Goal: Information Seeking & Learning: Check status

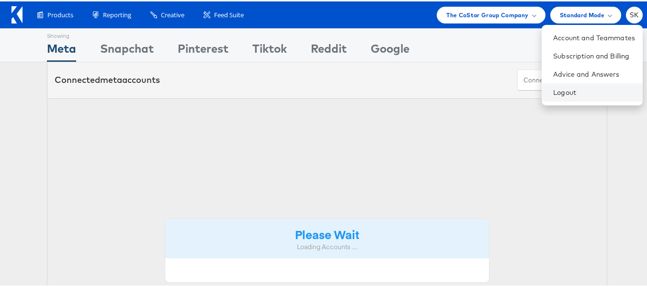
click at [551, 100] on li "Logout" at bounding box center [592, 91] width 101 height 18
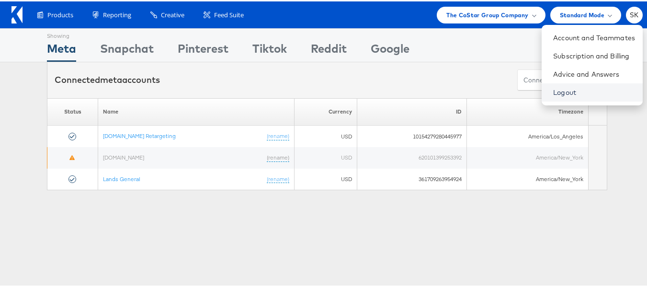
click at [553, 92] on link "Logout" at bounding box center [594, 91] width 82 height 10
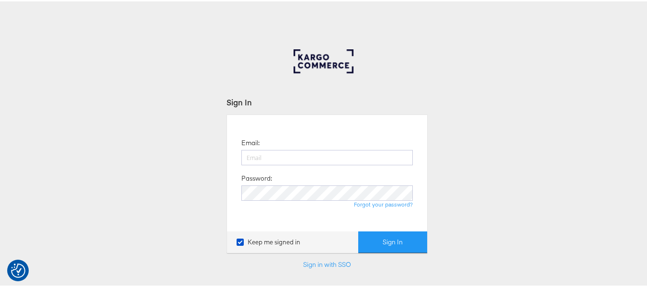
type input "shravan.kumar@kargo.com"
click at [390, 229] on div "Email: shravan.kumar@kargo.com Password: Forgot your password? Keep me signed i…" at bounding box center [327, 182] width 201 height 138
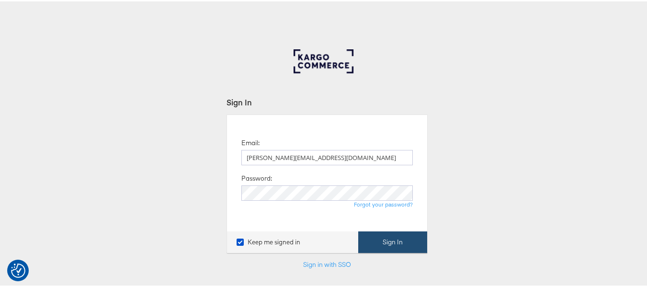
click at [391, 234] on button "Sign In" at bounding box center [392, 241] width 69 height 22
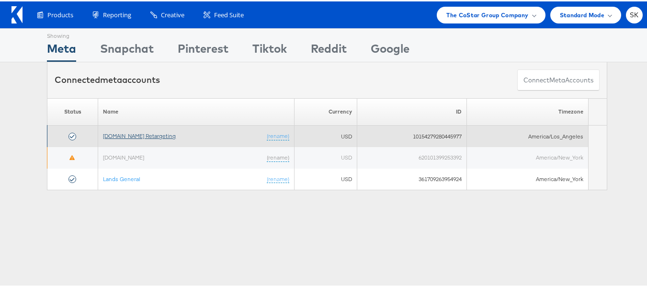
click at [141, 135] on link "Apartments.com Retargeting" at bounding box center [139, 134] width 73 height 7
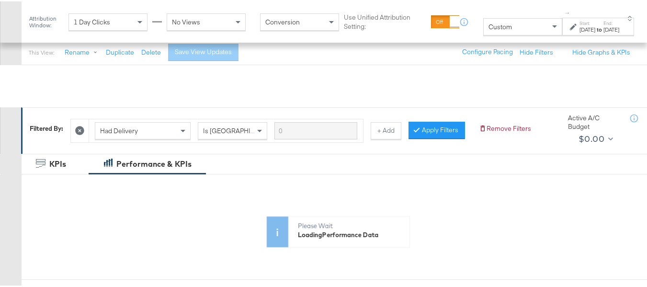
scroll to position [144, 0]
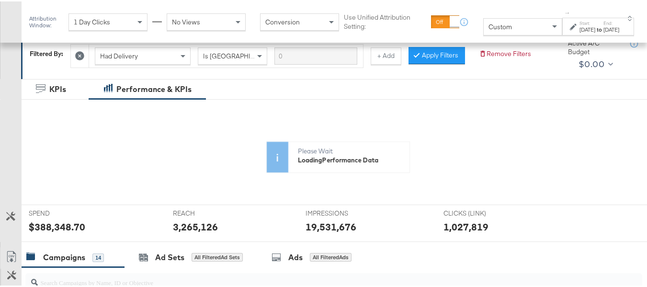
click at [511, 30] on div "Custom" at bounding box center [523, 25] width 78 height 16
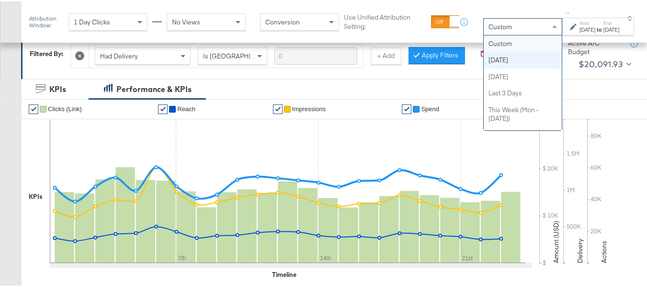
click at [604, 32] on div "Nov 23rd 2024" at bounding box center [612, 28] width 16 height 8
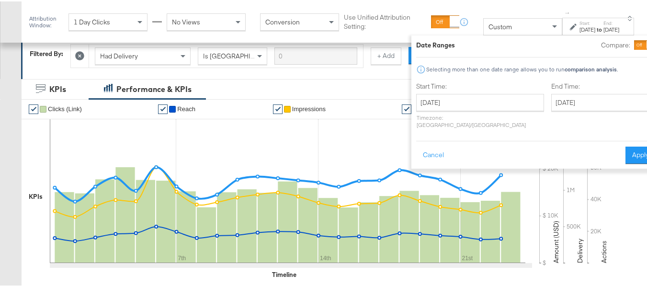
click at [489, 88] on label "Start Time:" at bounding box center [480, 84] width 128 height 9
click at [416, 148] on button "Cancel" at bounding box center [433, 153] width 34 height 17
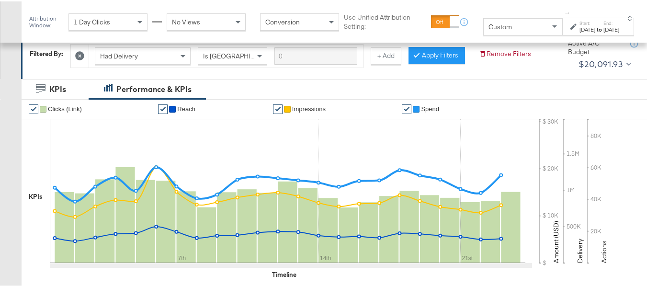
click at [505, 28] on div "Custom" at bounding box center [523, 25] width 78 height 16
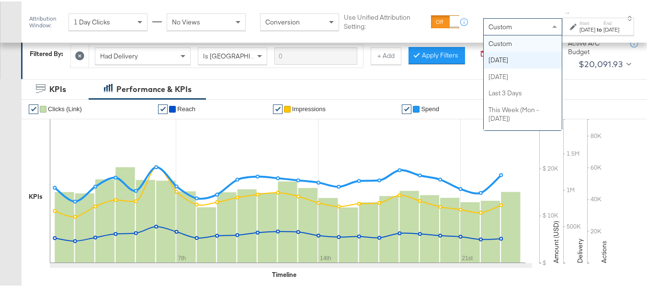
scroll to position [17, 0]
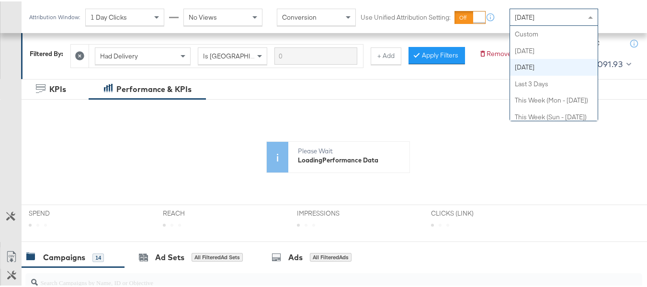
click at [531, 18] on span "[DATE]" at bounding box center [525, 15] width 20 height 9
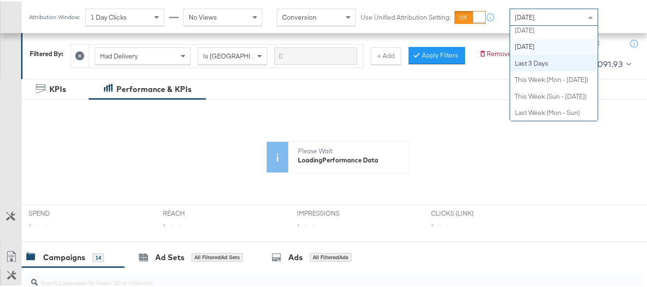
scroll to position [0, 0]
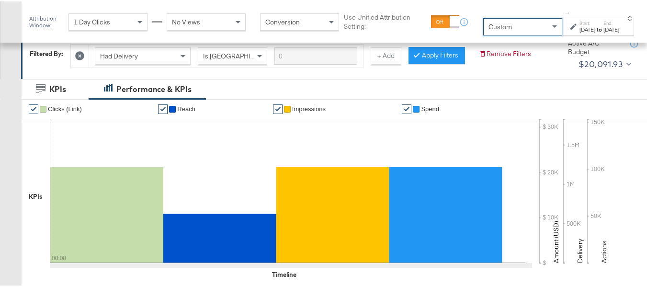
click at [580, 29] on div "[DATE]" at bounding box center [588, 28] width 16 height 8
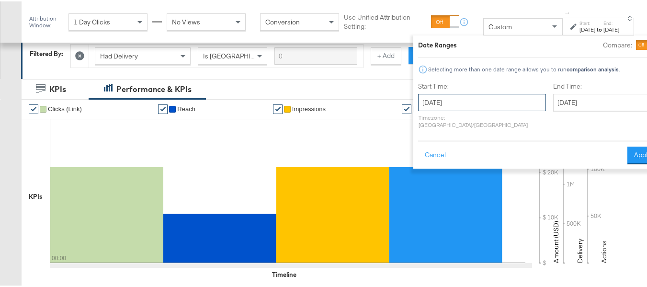
click at [470, 104] on input "[DATE]" at bounding box center [482, 100] width 128 height 17
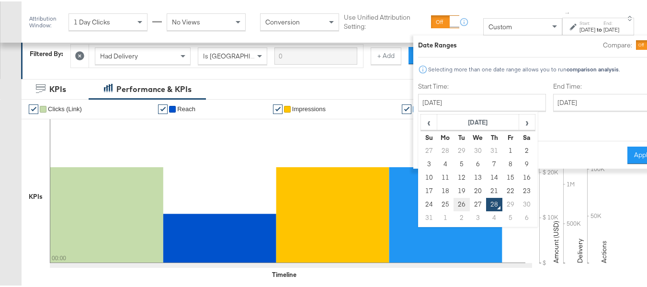
click at [454, 203] on td "26" at bounding box center [462, 202] width 16 height 13
type input "[DATE]"
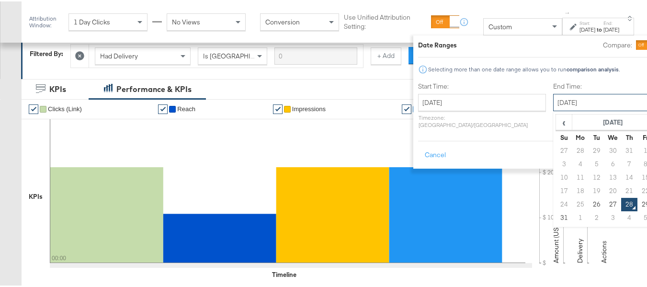
click at [553, 94] on input "[DATE]" at bounding box center [603, 100] width 101 height 17
click at [589, 206] on td "26" at bounding box center [597, 202] width 16 height 13
type input "August 26th 2025"
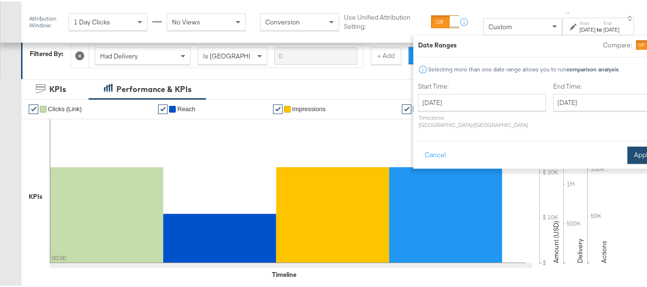
click at [630, 145] on button "Apply" at bounding box center [643, 153] width 30 height 17
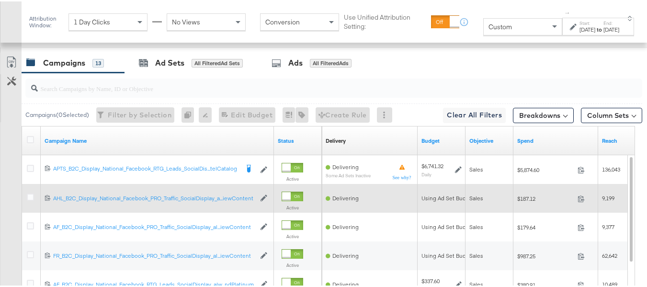
scroll to position [417, 0]
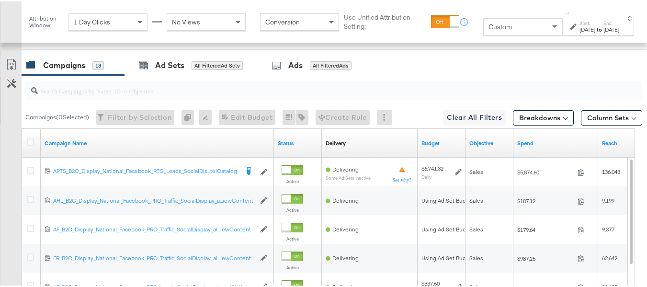
click at [137, 95] on input "search" at bounding box center [313, 85] width 550 height 19
paste input "APTS_B2C_Display_National_Facebook_RTG_Leads_SocialDisplay_Retargeting_Diamond_…"
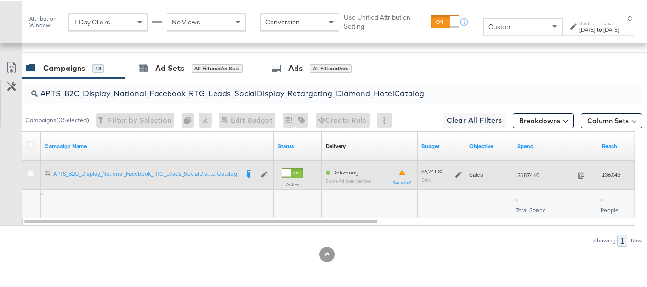
click at [519, 181] on div "$5,874.60 5874.6" at bounding box center [556, 173] width 85 height 15
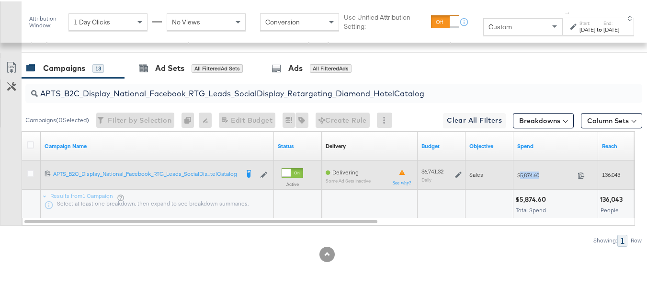
click at [519, 181] on div "$5,874.60 5874.6" at bounding box center [556, 173] width 85 height 15
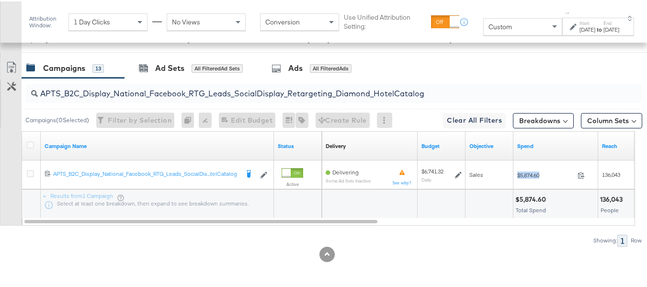
copy div "$5,874.60"
click at [166, 98] on input "APTS_B2C_Display_National_Facebook_RTG_Leads_SocialDisplay_Retargeting_Diamond_…" at bounding box center [313, 88] width 550 height 19
paste input "alwayson_Retargeting_DARE24_DiamondPlatinum"
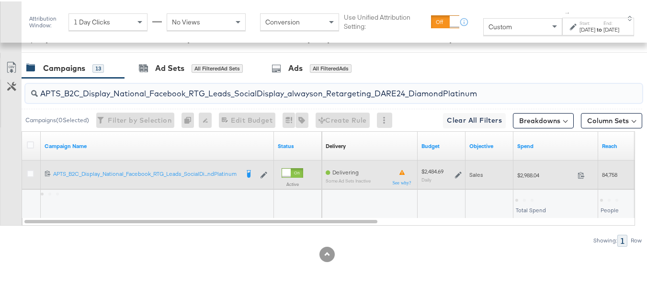
click at [516, 181] on div "$2,988.04 2988.04" at bounding box center [556, 173] width 85 height 15
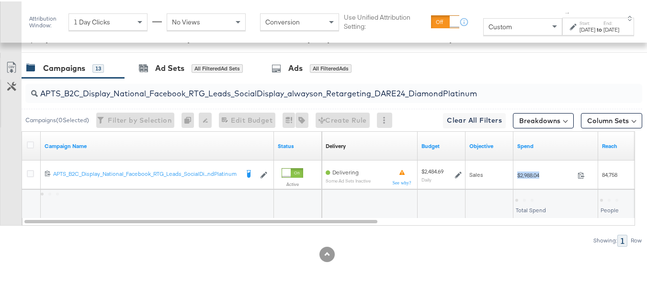
copy div "$2,988.04"
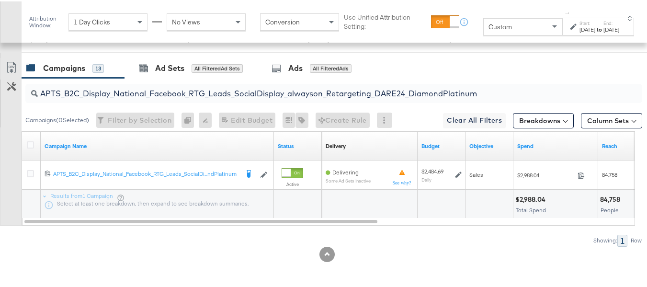
click at [170, 98] on input "APTS_B2C_Display_National_Facebook_RTG_Leads_SocialDisplay_alwayson_Retargeting…" at bounding box center [313, 88] width 550 height 19
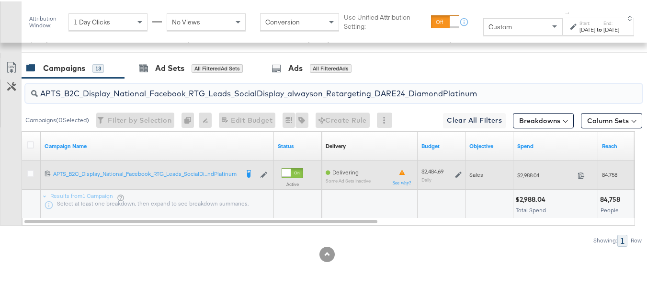
paste input "FR_B2C_Display_National_Facebook_RTG_Leads_SocialDisplay_alwayson_Retargeting_FR"
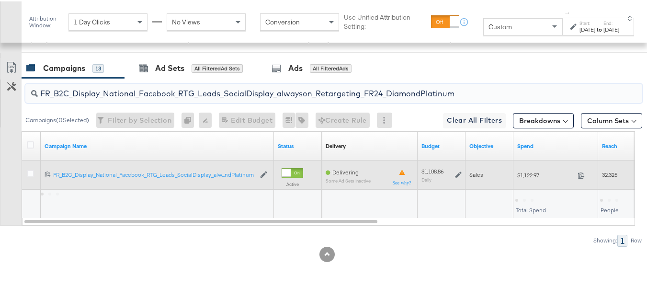
click at [513, 181] on div "Sales" at bounding box center [490, 173] width 48 height 15
click at [526, 177] on span "$1,122.97" at bounding box center [545, 173] width 57 height 7
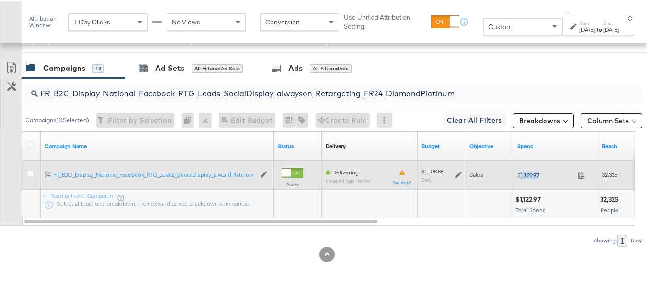
click at [526, 177] on span "$1,122.97" at bounding box center [545, 173] width 57 height 7
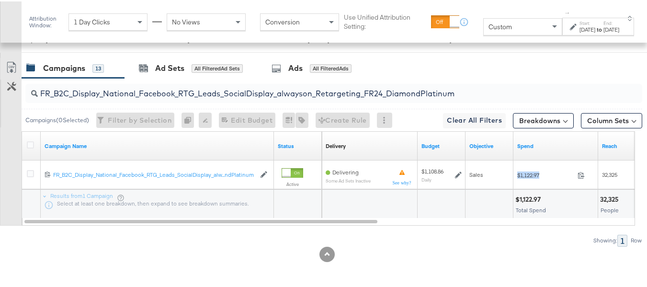
copy div "$1,122.97"
click at [203, 98] on input "FR_B2C_Display_National_Facebook_RTG_Leads_SocialDisplay_alwayson_Retargeting_F…" at bounding box center [313, 88] width 550 height 19
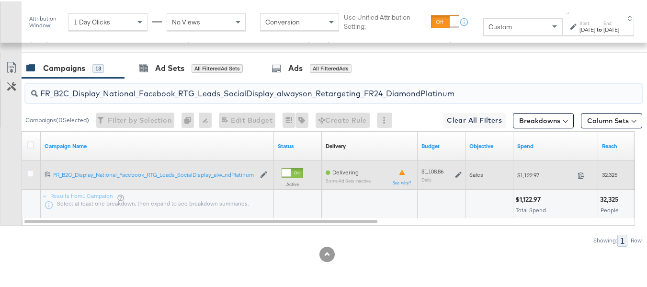
paste input "AF_B2C_Display_National_Facebook_RTG_Leads_SocialDisplay_alwayson_Retargeting_AF"
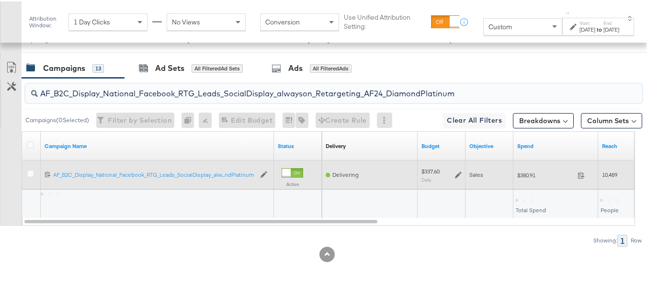
click at [516, 181] on div "$380.91 380.91" at bounding box center [556, 173] width 85 height 15
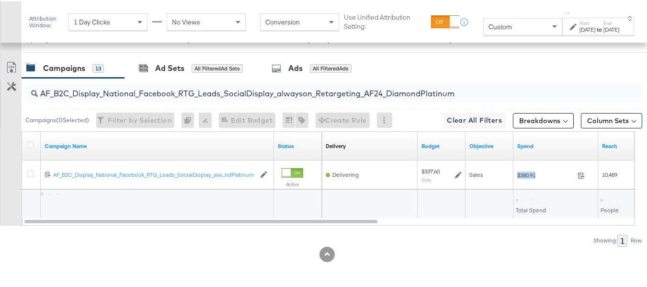
copy div "$380.91"
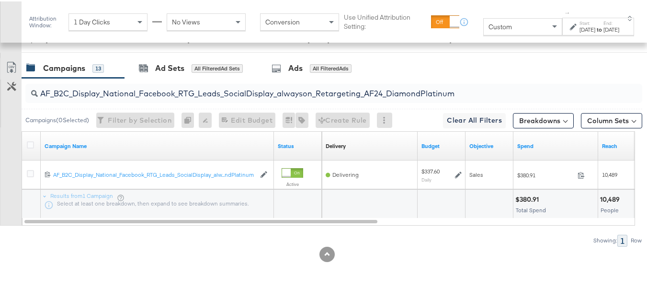
click at [227, 96] on input "AF_B2C_Display_National_Facebook_RTG_Leads_SocialDisplay_alwayson_Retargeting_A…" at bounding box center [313, 88] width 550 height 19
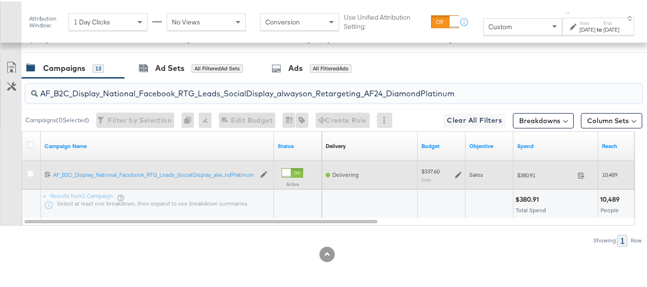
paste input "HL_B2C_Display_National_Facebook_RTG_Leads_SocialDisplay_alwayson_Retargeting_A…"
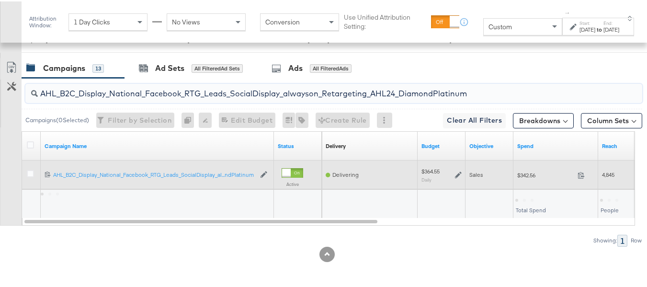
click at [542, 181] on div "$342.56 342.56" at bounding box center [556, 173] width 85 height 15
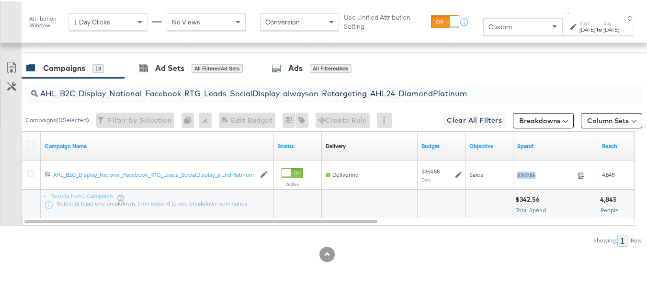
copy div "$342.56"
click at [208, 98] on input "AHL_B2C_Display_National_Facebook_RTG_Leads_SocialDisplay_alwayson_Retargeting_…" at bounding box center [313, 88] width 550 height 19
paste input "PTS_B2C_Display_National_Facebook_PRO_Traffic_SocialDisplay_alwayson_ASC_DARE24…"
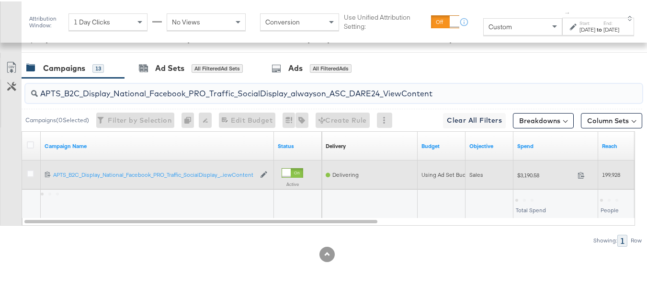
click at [523, 177] on span "$3,190.58" at bounding box center [545, 173] width 57 height 7
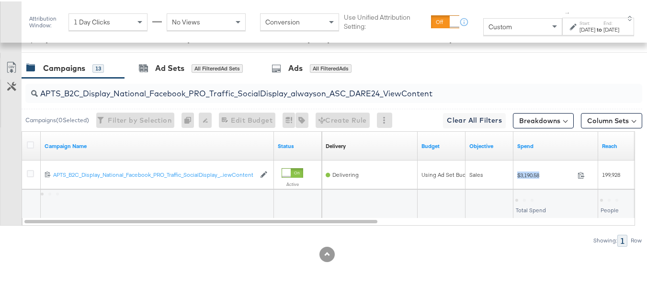
copy div "$3,190.58"
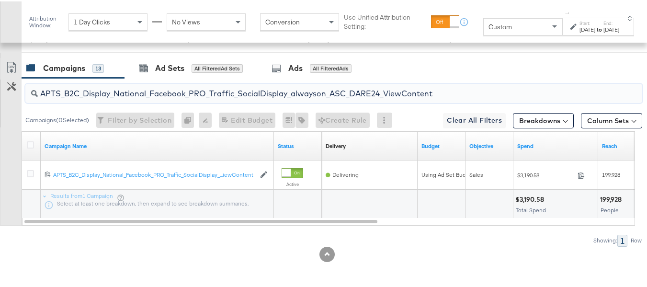
click at [198, 98] on input "APTS_B2C_Display_National_Facebook_PRO_Traffic_SocialDisplay_alwayson_ASC_DARE2…" at bounding box center [313, 88] width 550 height 19
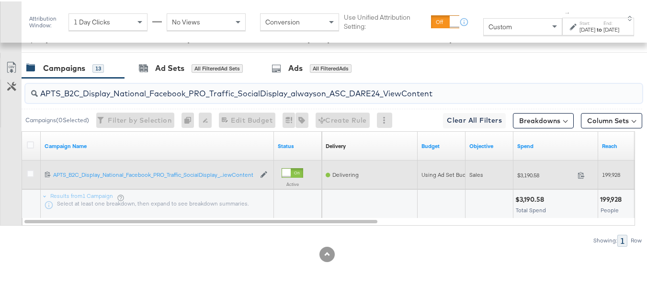
paste input "Leads_SocialDisplay_alwayson_ASC_DARE24_Purchase"
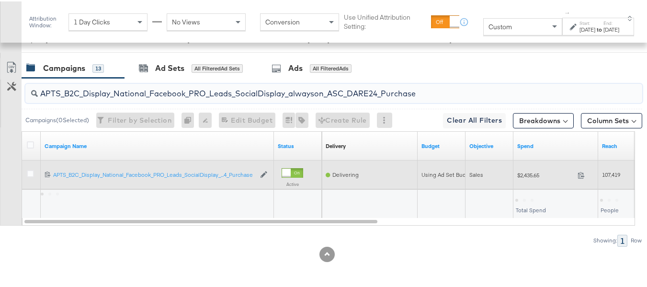
click at [529, 177] on span "$2,435.65" at bounding box center [545, 173] width 57 height 7
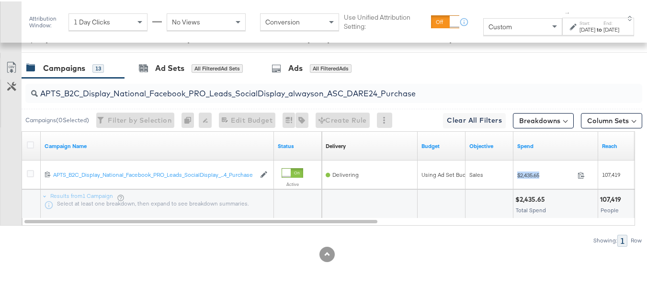
copy div "$2,435.65"
click at [194, 98] on input "APTS_B2C_Display_National_Facebook_PRO_Leads_SocialDisplay_alwayson_ASC_DARE24_…" at bounding box center [313, 88] width 550 height 19
paste input "F_B2C_Display_National_Facebook_PRO_Traffic_SocialDisplay_alwayson_ASC_AF24_Vie…"
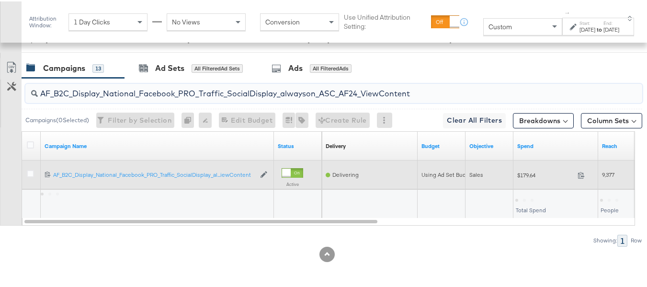
click at [516, 181] on div "$179.64 179.64" at bounding box center [556, 173] width 85 height 15
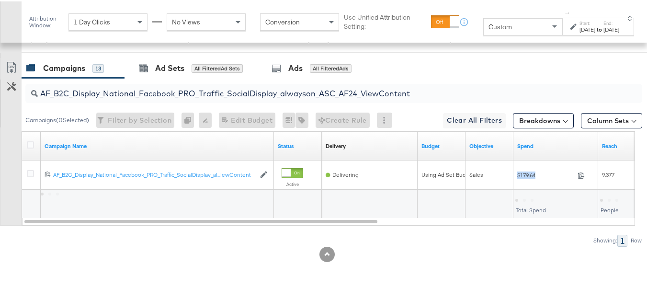
copy div "$179.64"
click at [198, 98] on input "AF_B2C_Display_National_Facebook_PRO_Traffic_SocialDisplay_alwayson_ASC_AF24_Vi…" at bounding box center [313, 88] width 550 height 19
paste input "FR_B2C_Display_National_Facebook_PRO_Traffic_SocialDisplay_alwayson_ASC_FR"
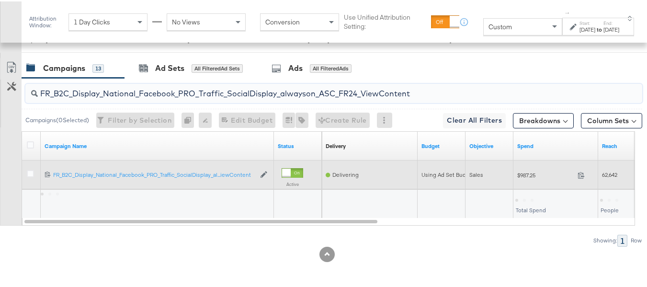
click at [511, 181] on div "Sales" at bounding box center [490, 173] width 48 height 15
click at [523, 177] on span "$987.25" at bounding box center [545, 173] width 57 height 7
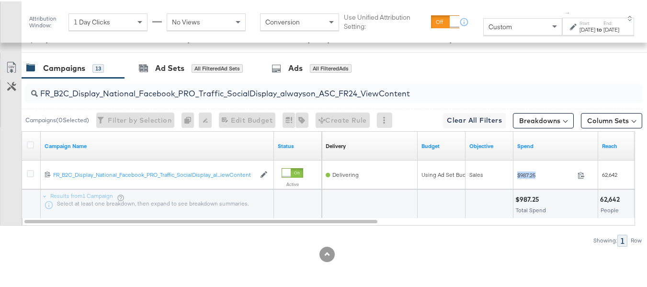
copy div "$987.25"
click at [203, 98] on input "FR_B2C_Display_National_Facebook_PRO_Traffic_SocialDisplay_alwayson_ASC_FR24_Vi…" at bounding box center [313, 88] width 550 height 19
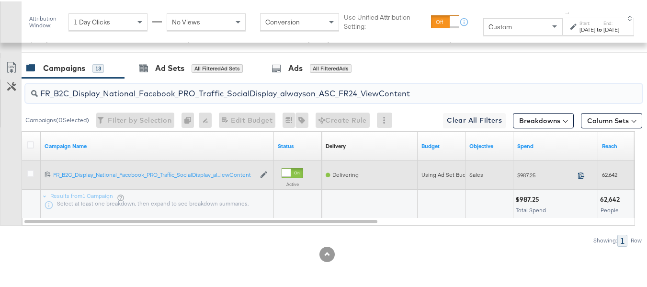
paste input "AHL_B2C_Display_National_Facebook_PRO_Traffic_SocialDisplay_alwayson_ASC_AHL"
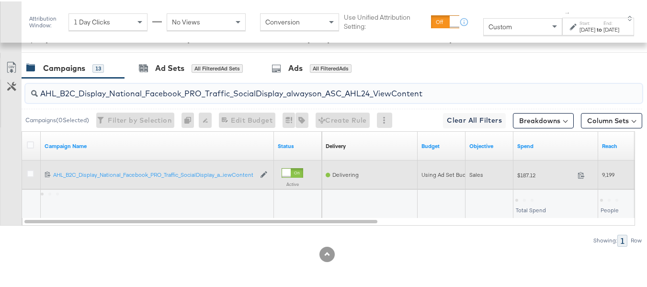
type input "AHL_B2C_Display_National_Facebook_PRO_Traffic_SocialDisplay_alwayson_ASC_AHL24_…"
click at [534, 181] on div "$187.12 187.12" at bounding box center [556, 173] width 85 height 15
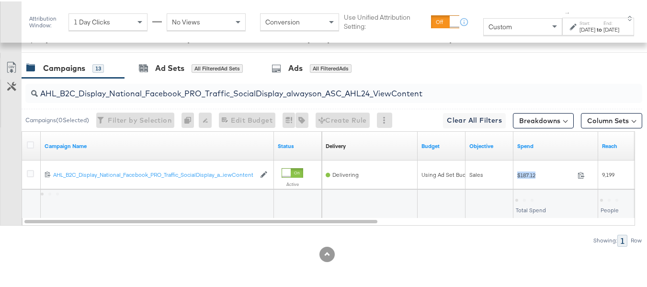
copy div "$187.12"
click at [313, 217] on div at bounding box center [297, 202] width 47 height 29
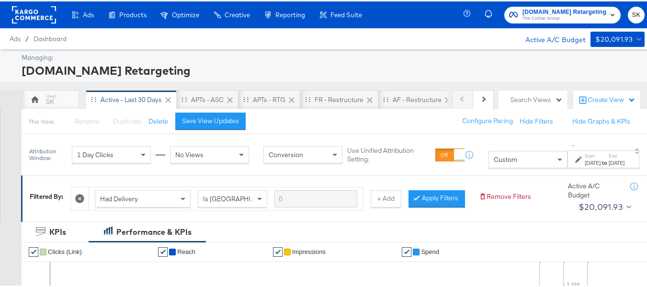
click at [527, 22] on div "[DOMAIN_NAME] Retargeting The CoStar Group SK" at bounding box center [560, 13] width 187 height 27
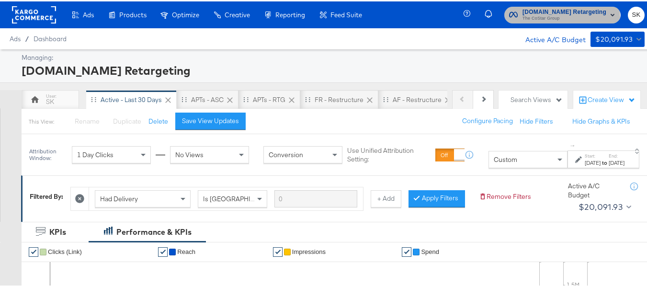
click at [534, 16] on span "The CoStar Group" at bounding box center [565, 17] width 84 height 8
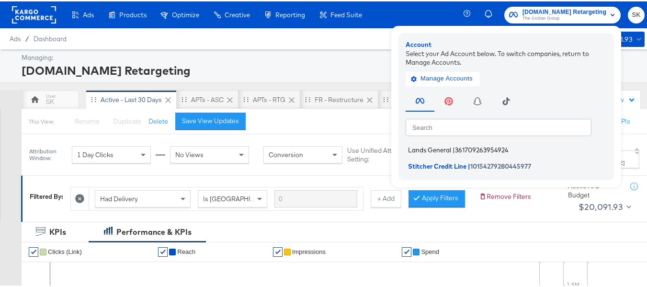
click at [422, 144] on li "Lands General | 361709263954924" at bounding box center [509, 149] width 206 height 14
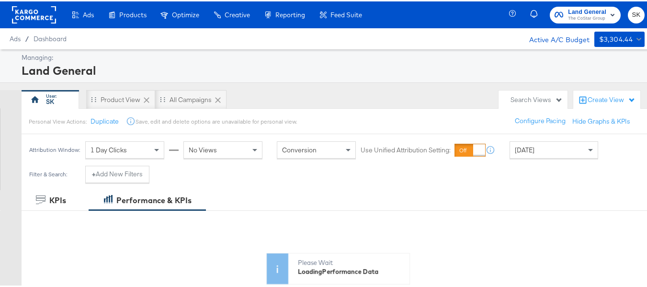
scroll to position [48, 0]
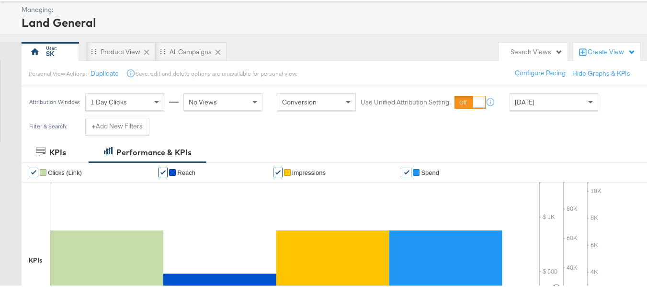
click at [548, 100] on div "[DATE]" at bounding box center [554, 100] width 88 height 16
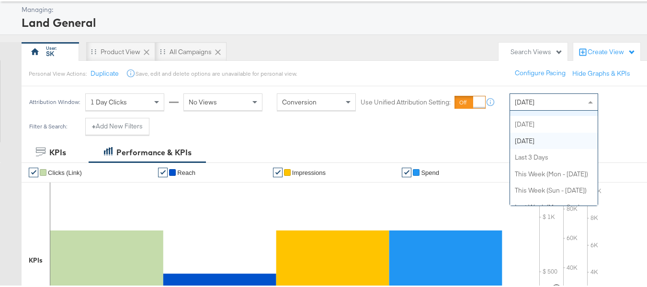
scroll to position [0, 0]
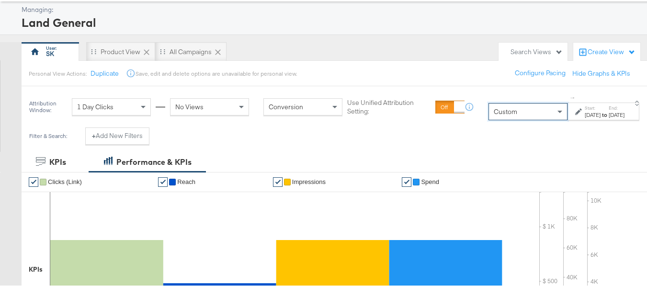
click at [585, 112] on div "[DATE]" at bounding box center [593, 114] width 16 height 8
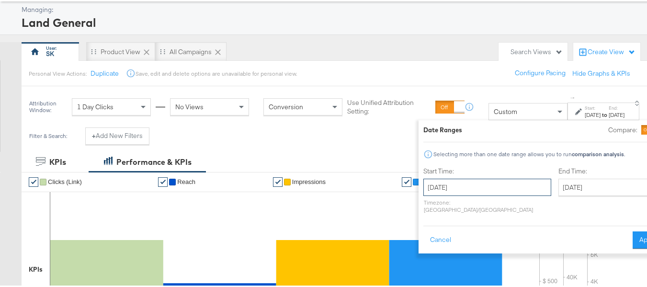
click at [463, 191] on input "[DATE]" at bounding box center [488, 185] width 128 height 17
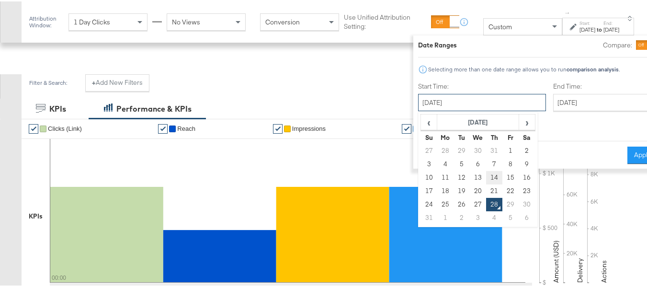
scroll to position [144, 0]
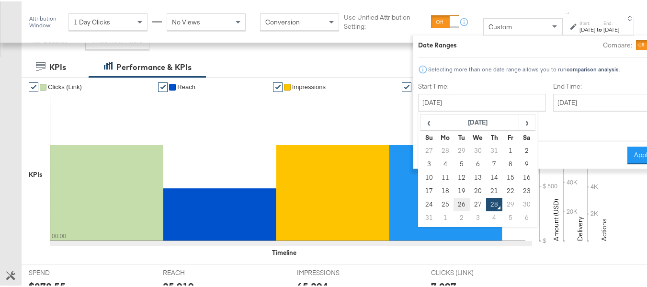
click at [454, 201] on td "26" at bounding box center [462, 202] width 16 height 13
type input "August 26th 2025"
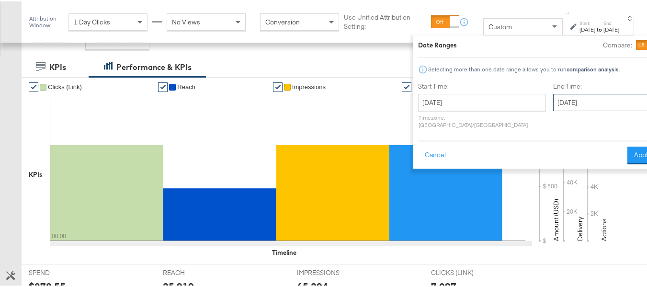
click at [566, 101] on input "August 28th 2025" at bounding box center [603, 100] width 101 height 17
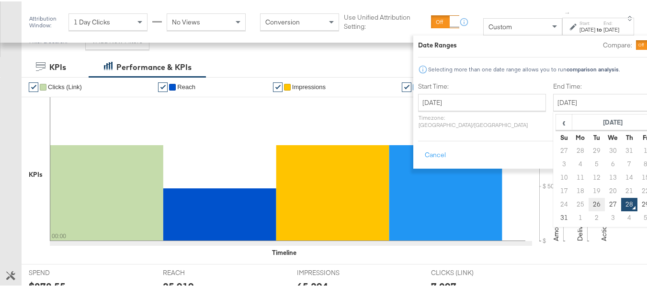
click at [589, 206] on td "26" at bounding box center [597, 202] width 16 height 13
type input "August 26th 2025"
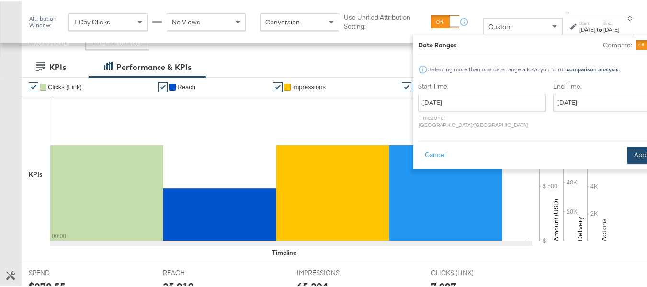
click at [628, 149] on button "Apply" at bounding box center [643, 153] width 30 height 17
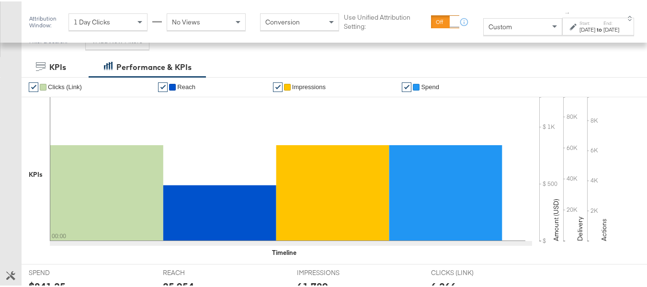
scroll to position [383, 0]
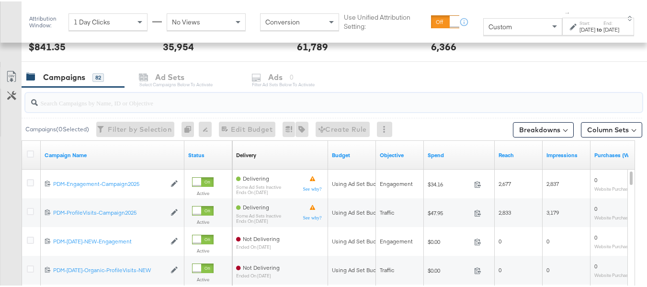
click at [90, 97] on input "search" at bounding box center [313, 97] width 550 height 19
paste input "B2C_LAND_KC_RT_Sig_24"
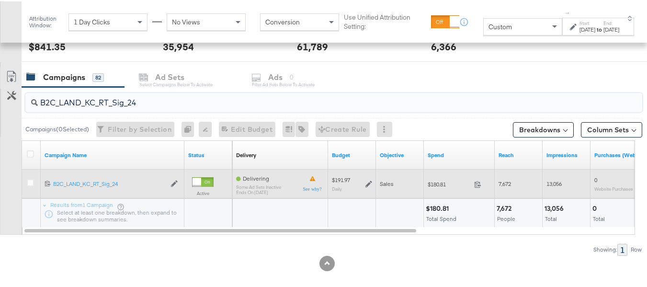
click at [427, 179] on div "$180.81 180.81" at bounding box center [459, 182] width 71 height 15
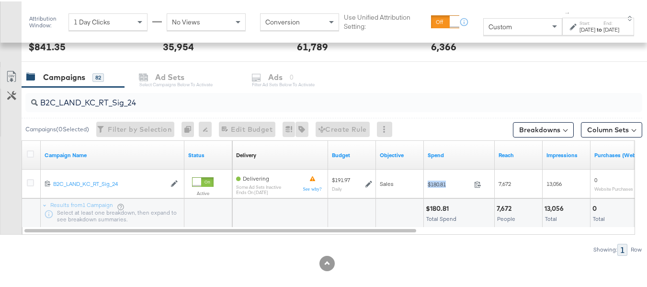
copy div "$180.81"
click at [189, 100] on input "B2C_LAND_KC_RT_Sig_24" at bounding box center [313, 97] width 550 height 19
paste input "B_Ecommerce_KC_Retargeting_LW&LOA_Traffic"
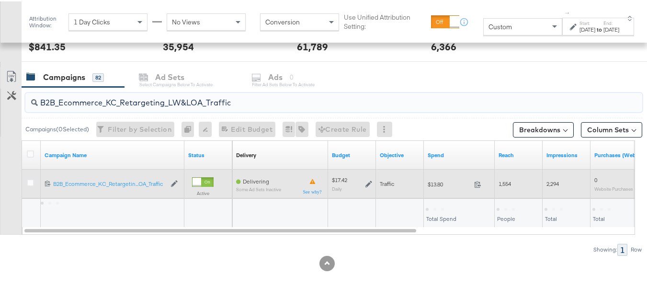
click at [436, 185] on span "$13.80" at bounding box center [449, 182] width 43 height 7
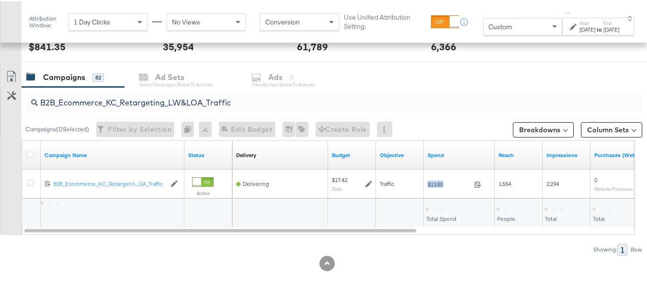
copy div "$13.80"
click at [210, 106] on input "B2B_Ecommerce_KC_Retargeting_LW&LOA_Traffic" at bounding box center [313, 97] width 550 height 19
paste input "KC_Retargeting_Prospects & Clients_Conversions"
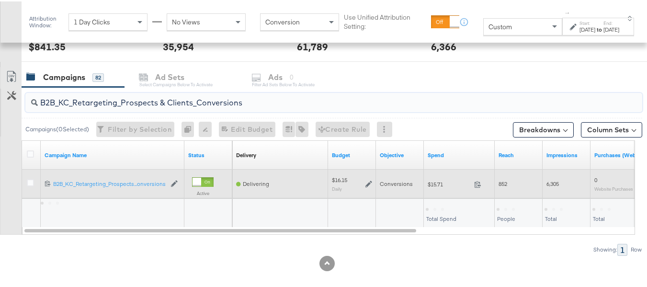
click at [429, 189] on div "$15.71 15.71" at bounding box center [459, 182] width 71 height 15
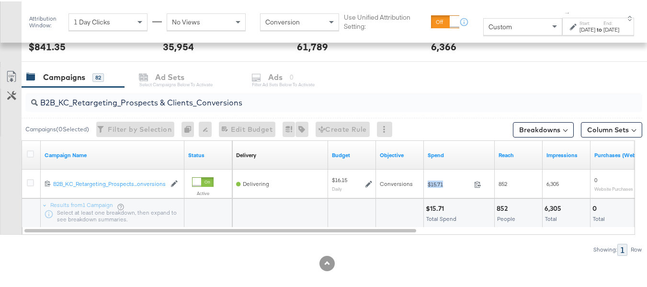
copy div "$15.71"
click at [210, 94] on input "B2B_KC_Retargeting_Prospects & Clients_Conversions" at bounding box center [313, 97] width 550 height 19
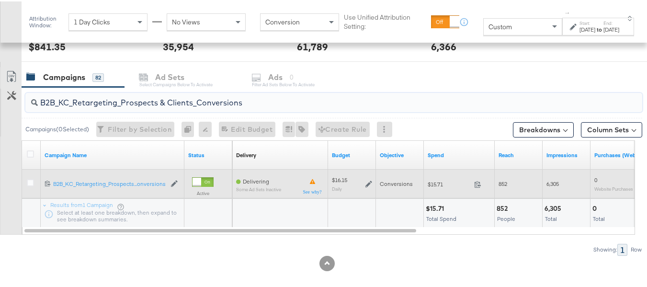
paste input "C_LAND_KC_Pros_Sig"
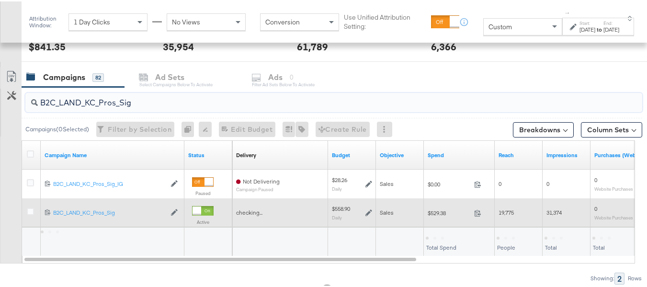
type input "B2C_LAND_KC_Pros_Sig"
click at [436, 203] on div "$529.38 529.38" at bounding box center [459, 211] width 71 height 29
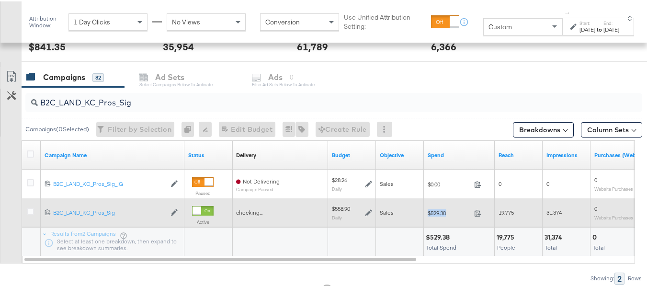
copy div "$529.38"
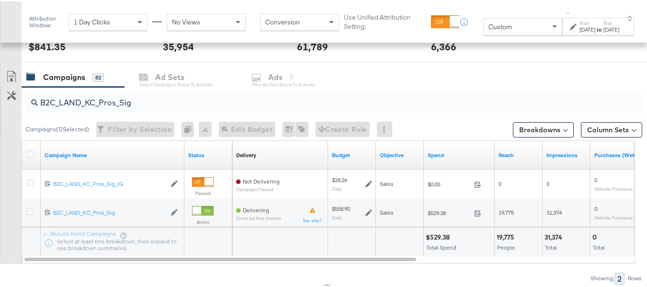
click at [479, 241] on div "$529.38 Total Spend" at bounding box center [459, 240] width 70 height 29
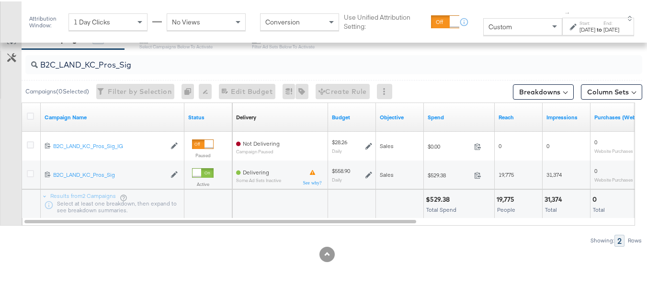
scroll to position [0, 0]
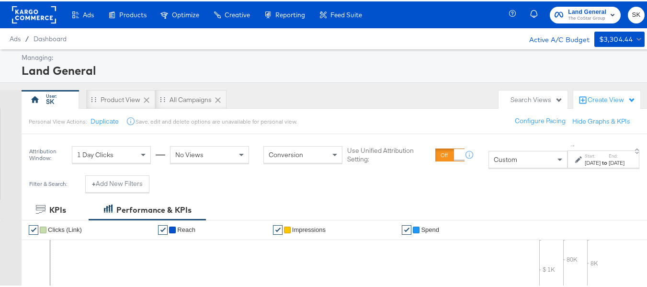
click at [34, 17] on rect at bounding box center [34, 13] width 44 height 17
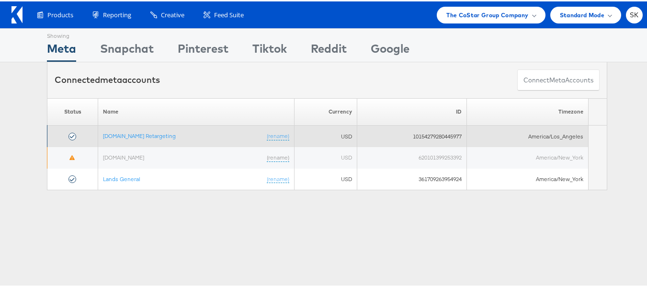
click at [131, 139] on td "[DOMAIN_NAME] Retargeting (rename)" at bounding box center [196, 135] width 196 height 22
click at [131, 132] on link "Apartments.com Retargeting" at bounding box center [139, 134] width 73 height 7
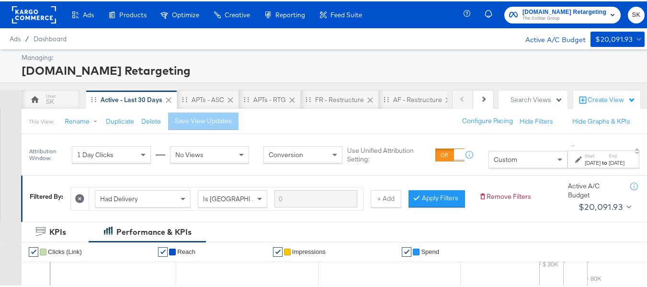
click at [492, 164] on div "Custom" at bounding box center [528, 158] width 78 height 16
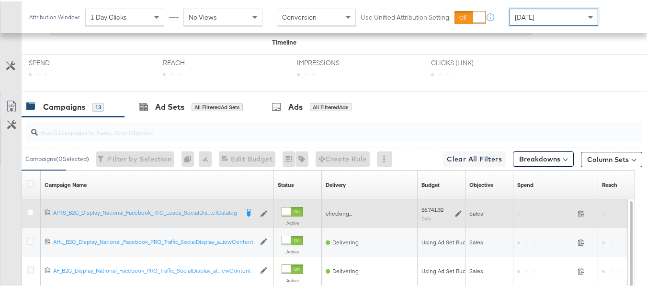
scroll to position [447, 0]
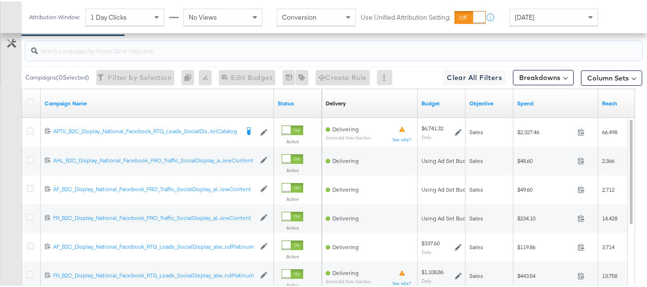
click at [151, 55] on input "search" at bounding box center [313, 45] width 550 height 19
paste input "APTS_B2C_Display_National_Facebook_RTG_Leads_SocialDisplay_Retargeting_Diamond_…"
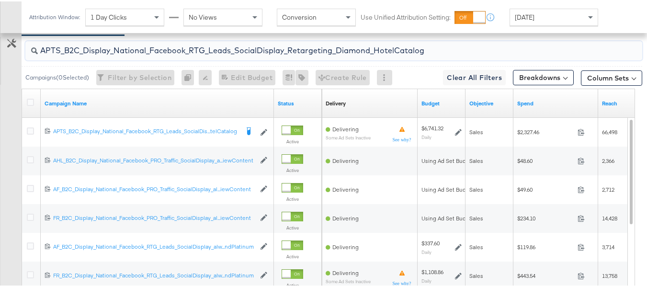
scroll to position [418, 0]
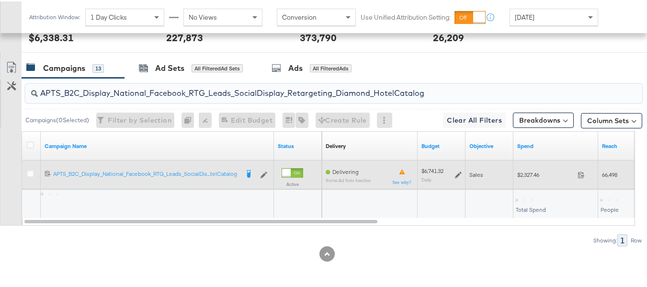
click at [522, 172] on span "$2,327.46" at bounding box center [545, 173] width 57 height 7
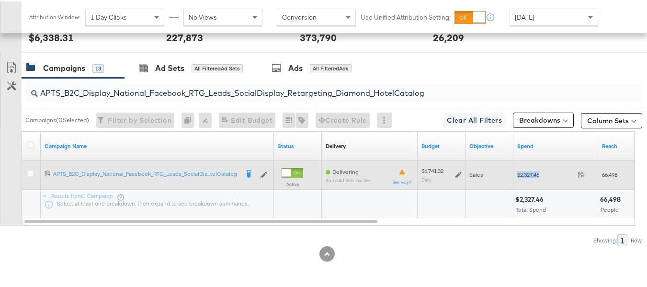
click at [522, 172] on span "$2,327.46" at bounding box center [545, 173] width 57 height 7
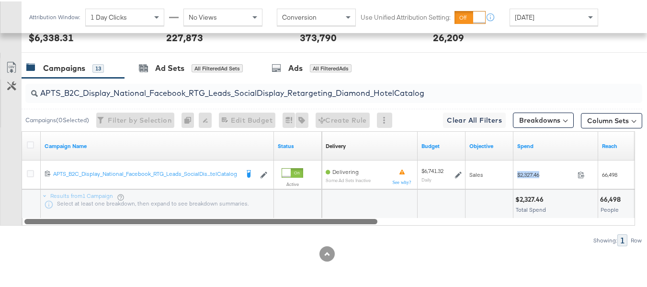
copy div "$2,327.46"
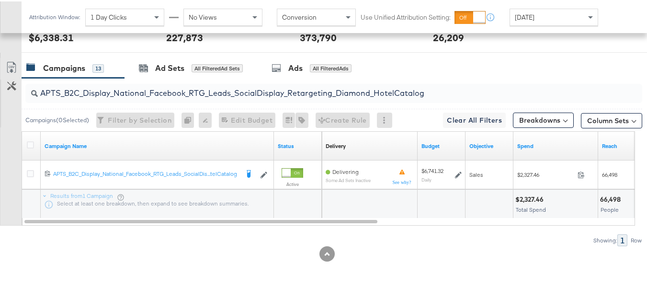
click at [189, 98] on div "APTS_B2C_Display_National_Facebook_RTG_Leads_SocialDisplay_Retargeting_Diamond_…" at bounding box center [333, 91] width 617 height 19
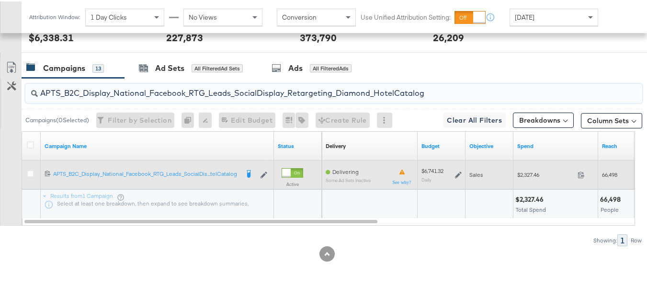
paste input "alwayson_Retargeting_DARE24_DiamondPlatinum"
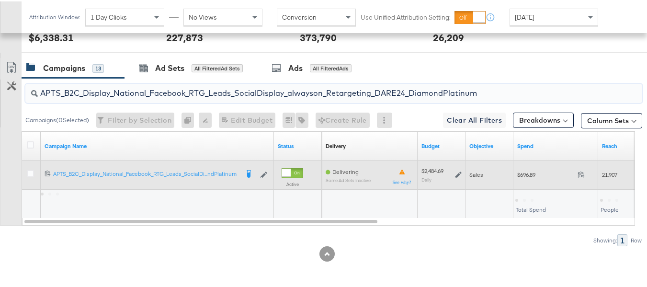
click at [535, 180] on div "$696.89 696.89" at bounding box center [556, 173] width 85 height 15
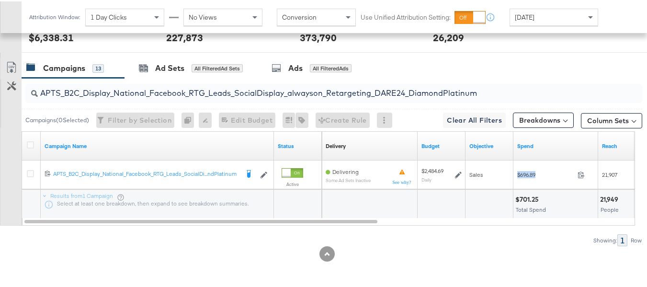
copy div "$696.89"
click at [195, 84] on input "APTS_B2C_Display_National_Facebook_RTG_Leads_SocialDisplay_alwayson_Retargeting…" at bounding box center [313, 88] width 550 height 19
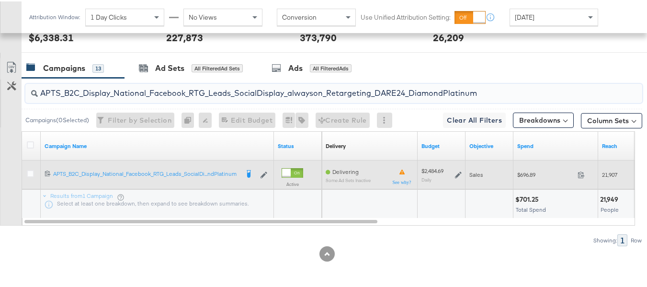
paste input "FR_B2C_Display_National_Facebook_RTG_Leads_SocialDisplay_alwayson_Retargeting_FR"
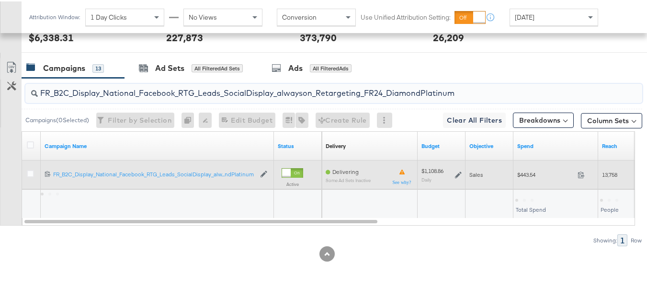
click at [523, 175] on span "$443.54" at bounding box center [545, 173] width 57 height 7
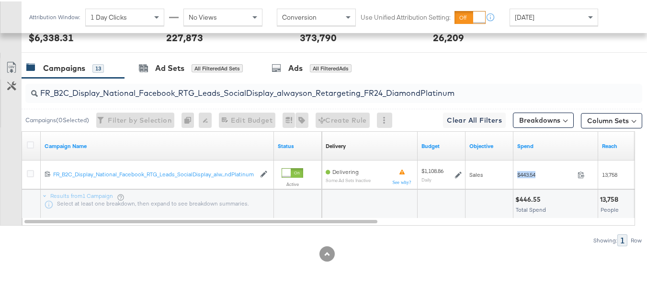
copy div "$443.54"
click at [212, 92] on input "FR_B2C_Display_National_Facebook_RTG_Leads_SocialDisplay_alwayson_Retargeting_F…" at bounding box center [313, 88] width 550 height 19
paste input "AF_B2C_Display_National_Facebook_RTG_Leads_SocialDisplay_alwayson_Retargeting_AF"
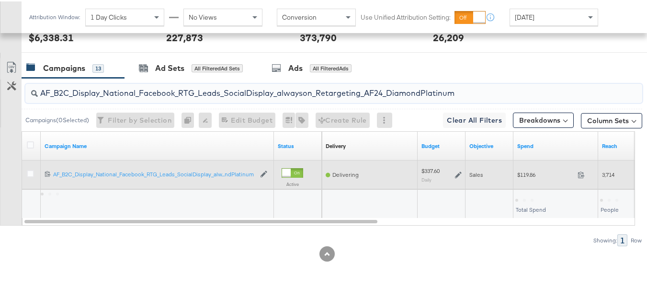
click at [520, 176] on span "$119.86" at bounding box center [545, 173] width 57 height 7
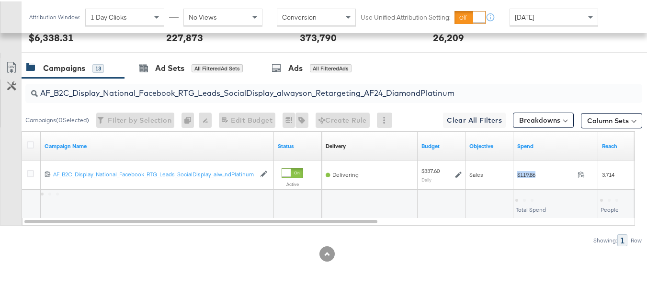
copy div "$119.86"
click at [189, 90] on input "AF_B2C_Display_National_Facebook_RTG_Leads_SocialDisplay_alwayson_Retargeting_A…" at bounding box center [313, 88] width 550 height 19
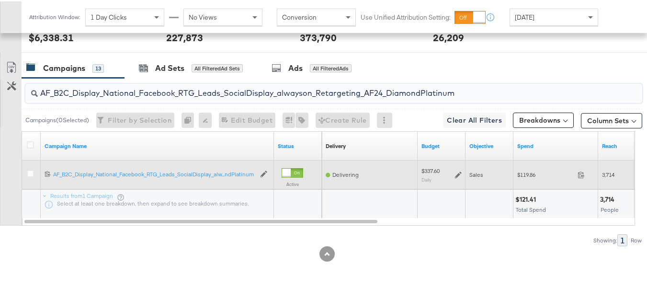
paste input "HL_B2C_Display_National_Facebook_RTG_Leads_SocialDisplay_alwayson_Retargeting_A…"
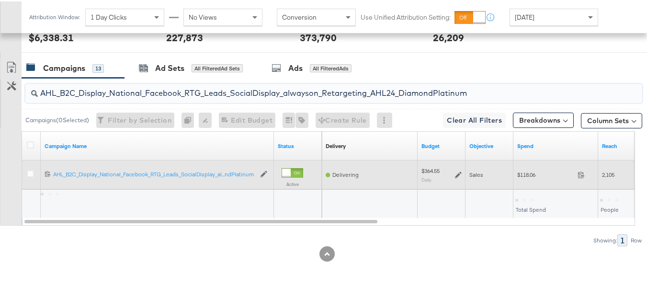
click at [527, 177] on span "$118.06" at bounding box center [545, 173] width 57 height 7
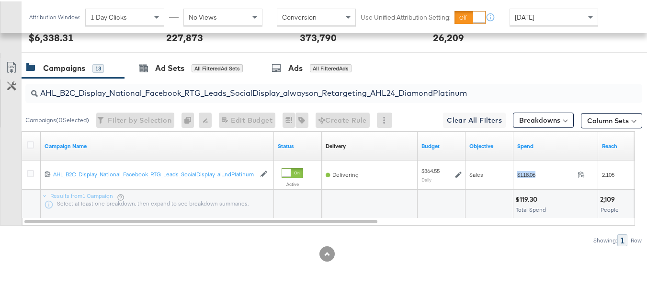
copy div "$118.06"
click at [178, 88] on input "AHL_B2C_Display_National_Facebook_RTG_Leads_SocialDisplay_alwayson_Retargeting_…" at bounding box center [313, 88] width 550 height 19
paste input "PTS_B2C_Display_National_Facebook_PRO_Traffic_SocialDisplay_alwayson_ASC_DARE24…"
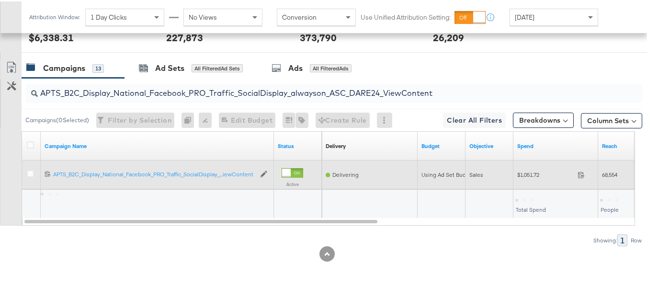
click at [530, 180] on div "$1,051.72 1051.72" at bounding box center [556, 173] width 85 height 15
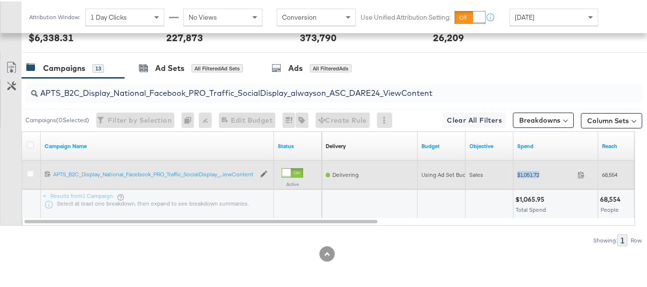
click at [530, 180] on div "$1,051.72 1051.72" at bounding box center [556, 173] width 85 height 15
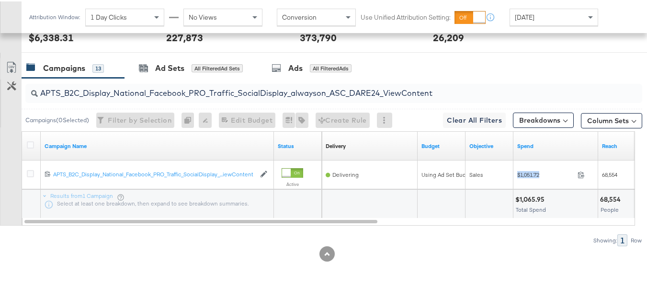
copy div "$1,051.72"
click at [176, 92] on input "APTS_B2C_Display_National_Facebook_PRO_Traffic_SocialDisplay_alwayson_ASC_DARE2…" at bounding box center [313, 88] width 550 height 19
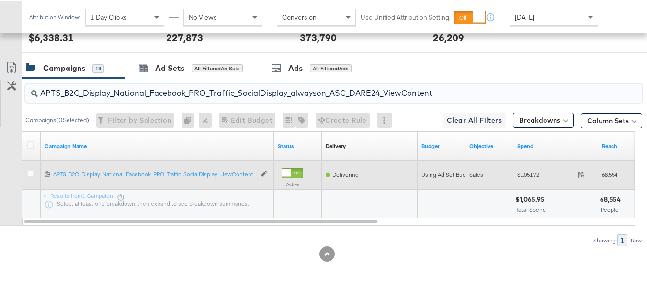
paste input "Leads_SocialDisplay_alwayson_ASC_DARE24_Purchase"
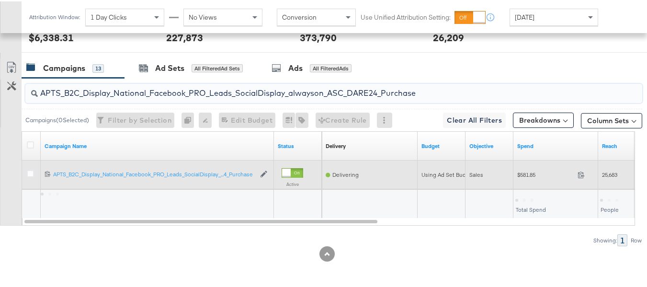
click at [526, 173] on span "$581.85" at bounding box center [545, 173] width 57 height 7
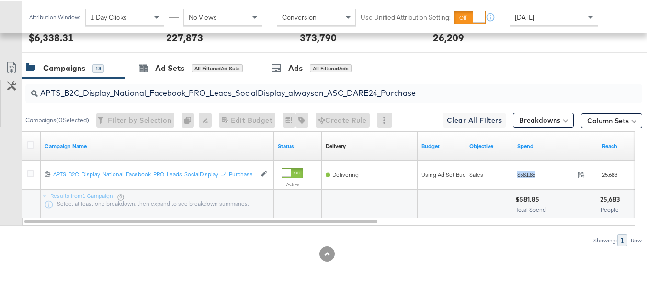
copy div "$581.85"
click at [202, 89] on input "APTS_B2C_Display_National_Facebook_PRO_Leads_SocialDisplay_alwayson_ASC_DARE24_…" at bounding box center [313, 88] width 550 height 19
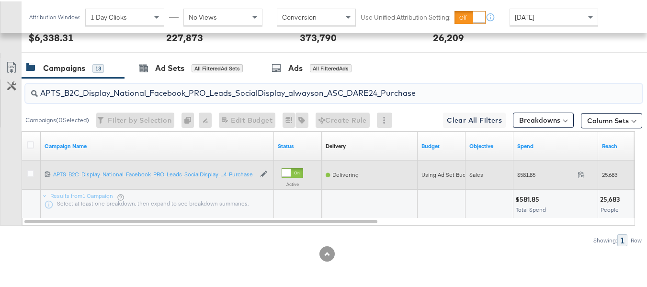
paste input "F_B2C_Display_National_Facebook_PRO_Traffic_SocialDisplay_alwayson_ASC_AF24_Vie…"
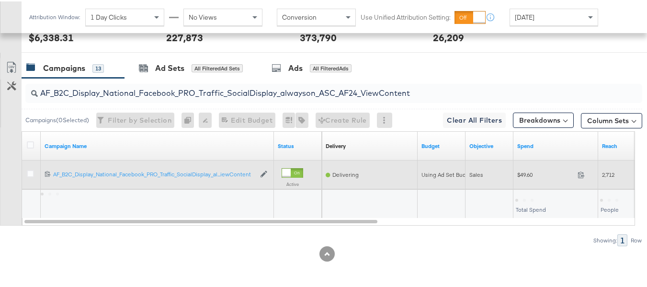
click at [530, 172] on span "$49.60" at bounding box center [545, 173] width 57 height 7
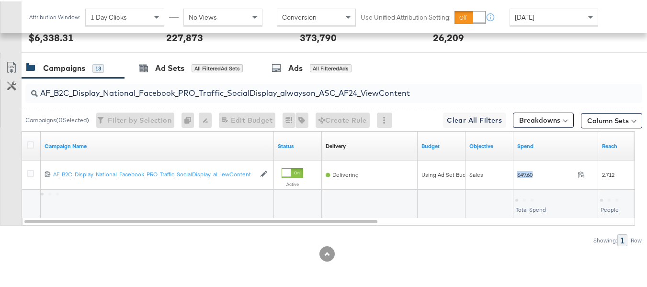
copy div "$49.60"
click at [213, 89] on input "AF_B2C_Display_National_Facebook_PRO_Traffic_SocialDisplay_alwayson_ASC_AF24_Vi…" at bounding box center [313, 88] width 550 height 19
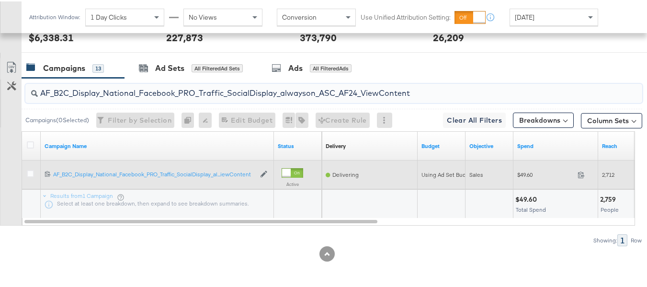
paste input "FR_B2C_Display_National_Facebook_PRO_Traffic_SocialDisplay_alwayson_ASC_FR"
click at [519, 173] on span "$234.10" at bounding box center [545, 173] width 57 height 7
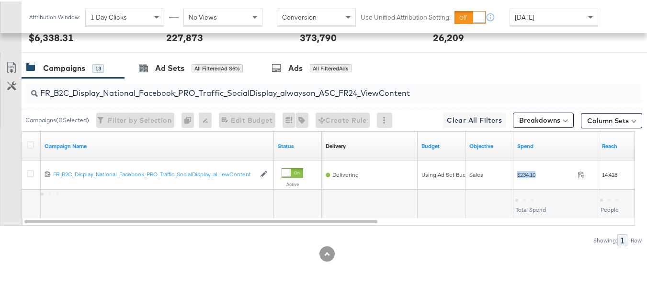
copy div "$234.10"
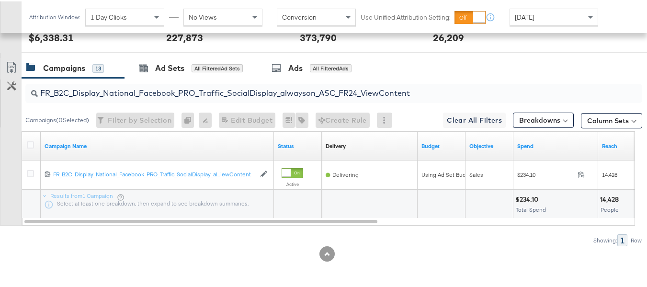
click at [200, 96] on input "FR_B2C_Display_National_Facebook_PRO_Traffic_SocialDisplay_alwayson_ASC_FR24_Vi…" at bounding box center [313, 88] width 550 height 19
paste input "AHL_B2C_Display_National_Facebook_PRO_Traffic_SocialDisplay_alwayson_ASC_AHL"
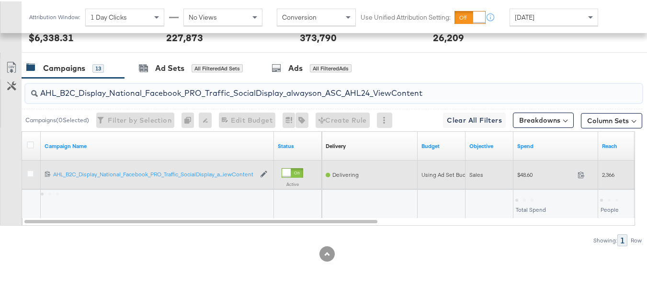
type input "AHL_B2C_Display_National_Facebook_PRO_Traffic_SocialDisplay_alwayson_ASC_AHL24_…"
click at [530, 176] on span "$48.60" at bounding box center [545, 173] width 57 height 7
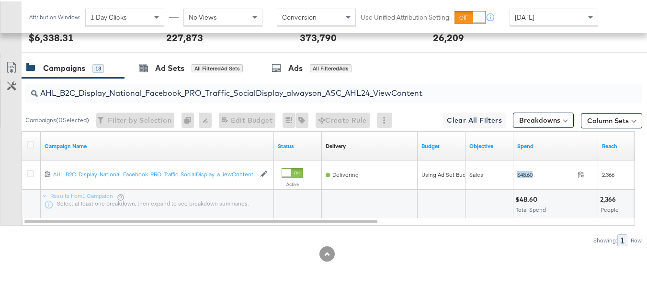
copy div "$48.60"
click at [301, 86] on input "AHL_B2C_Display_National_Facebook_PRO_Traffic_SocialDisplay_alwayson_ASC_AHL24_…" at bounding box center [313, 88] width 550 height 19
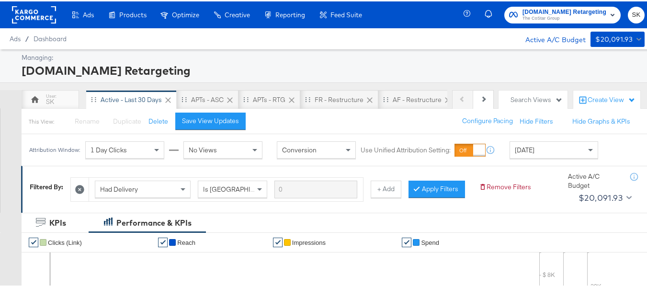
click at [524, 25] on div "Apartments.com Retargeting The CoStar Group SK" at bounding box center [560, 13] width 187 height 27
click at [526, 18] on span "The CoStar Group" at bounding box center [565, 17] width 84 height 8
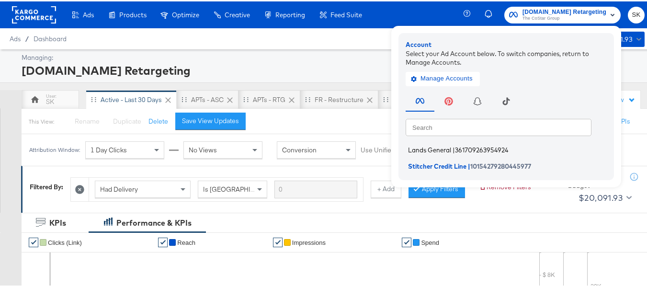
click at [453, 149] on span "|" at bounding box center [454, 149] width 2 height 8
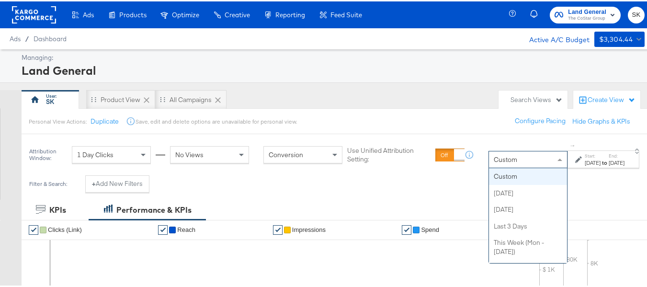
click at [501, 161] on div "Custom" at bounding box center [528, 158] width 78 height 16
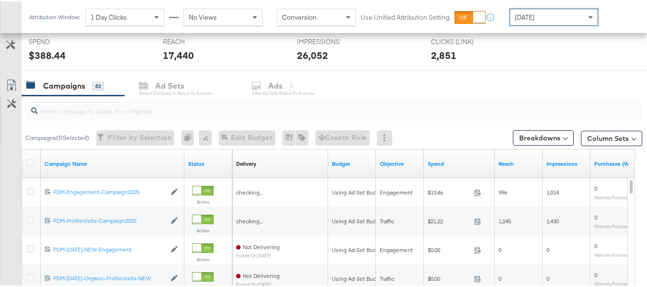
scroll to position [363, 0]
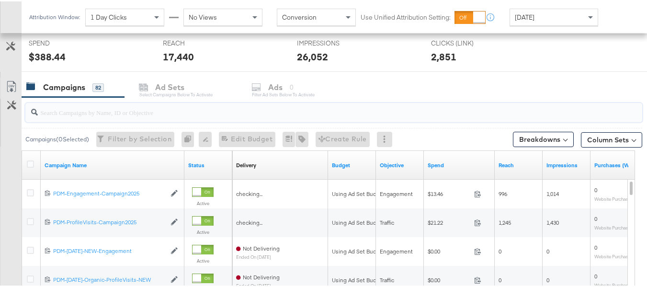
click at [104, 107] on input "search" at bounding box center [313, 107] width 550 height 19
paste input "B2C_LAND_KC_RT_Sig_24"
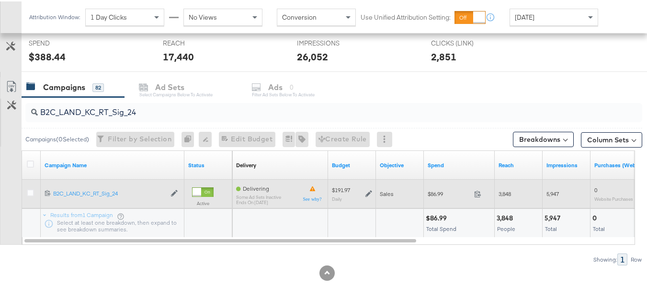
click at [441, 196] on div "$86.99 86.99" at bounding box center [459, 192] width 71 height 15
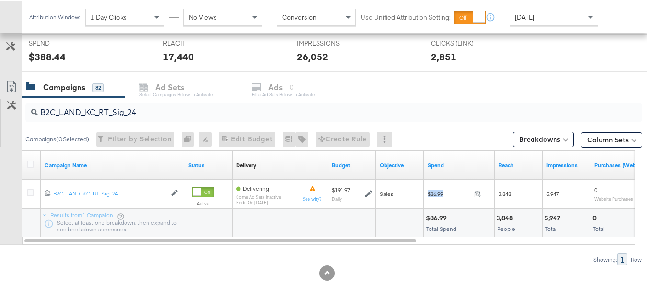
copy div "$86.99"
click at [160, 103] on input "B2C_LAND_KC_RT_Sig_24" at bounding box center [313, 107] width 550 height 19
paste input "B_Ecommerce_KC_Retargeting_LW&LOA_Traffic"
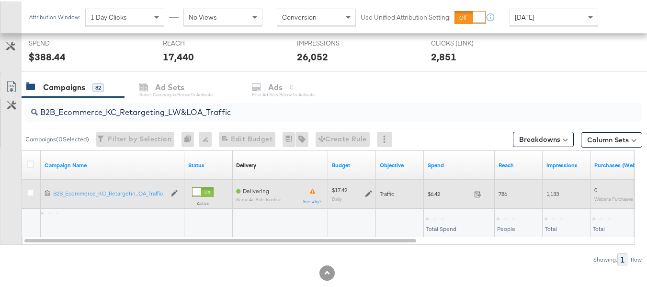
click at [435, 195] on span "$6.42" at bounding box center [449, 192] width 43 height 7
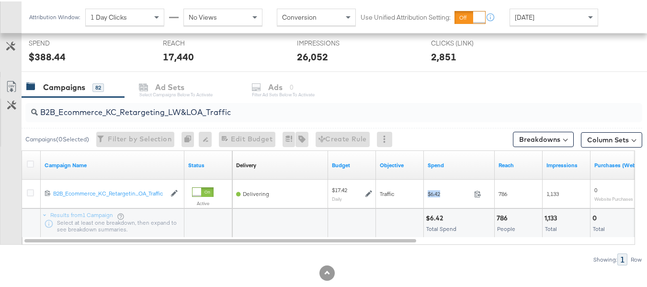
copy div "$6.42"
click at [182, 100] on input "B2B_Ecommerce_KC_Retargeting_LW&LOA_Traffic" at bounding box center [313, 107] width 550 height 19
paste input "KC_Retargeting_Prospects & Clients_Conversions"
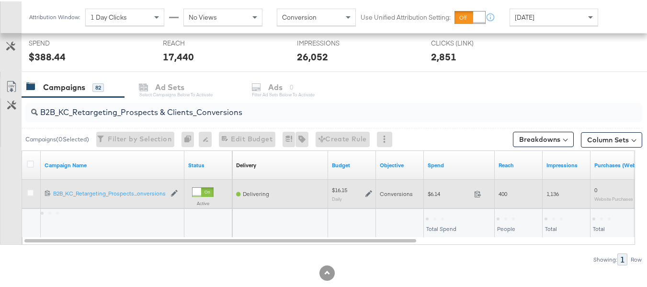
click at [435, 197] on div "$6.14 6.14" at bounding box center [459, 192] width 71 height 15
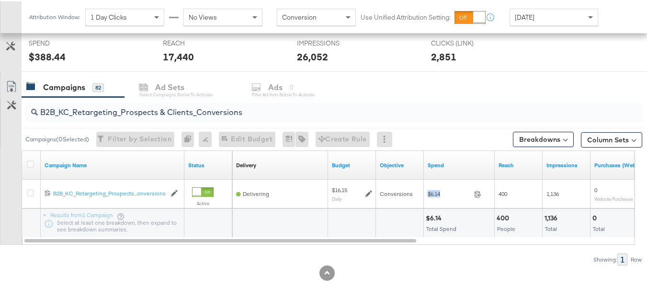
copy div "$6.14"
click at [165, 108] on input "B2B_KC_Retargeting_Prospects & Clients_Conversions" at bounding box center [313, 107] width 550 height 19
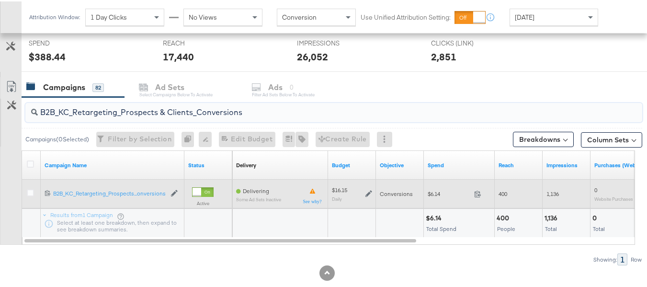
paste input "C_LAND_KC_Pros_Sig"
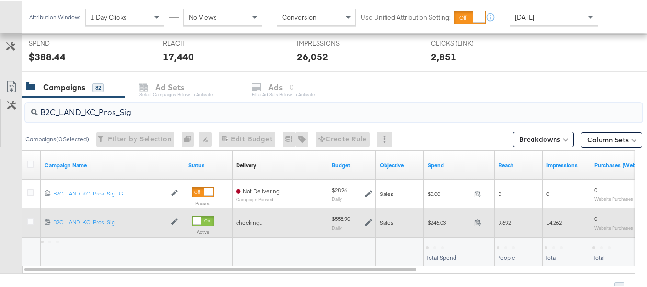
type input "B2C_LAND_KC_Pros_Sig"
click at [433, 222] on span "$246.03" at bounding box center [449, 221] width 43 height 7
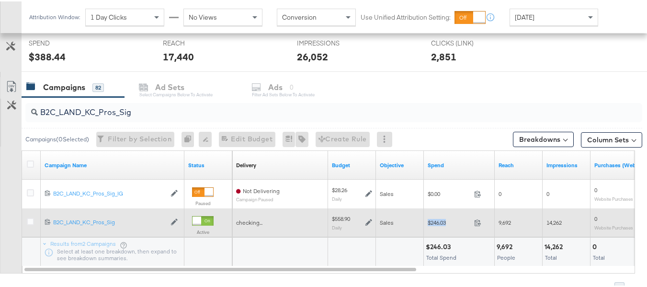
click at [433, 222] on span "$246.03" at bounding box center [449, 221] width 43 height 7
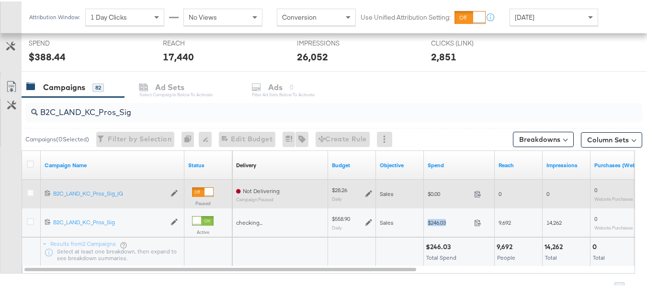
copy div "$246.03"
